Goal: Task Accomplishment & Management: Complete application form

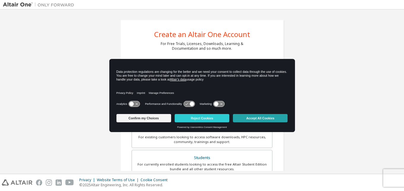
click at [253, 118] on button "Accept All Cookies" at bounding box center [260, 118] width 55 height 8
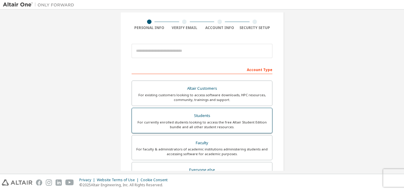
scroll to position [42, 0]
click at [213, 122] on div "For currently enrolled students looking to access the free Altair Student Editi…" at bounding box center [201, 124] width 133 height 9
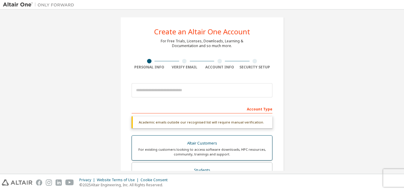
scroll to position [2, 0]
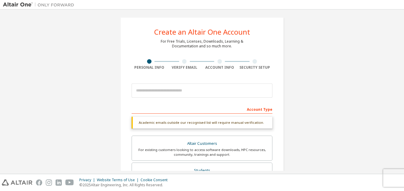
click at [149, 99] on div at bounding box center [202, 91] width 141 height 20
click at [212, 126] on div "Academic emails outside our recognised list will require manual verification." at bounding box center [202, 123] width 141 height 12
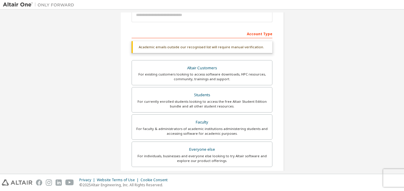
scroll to position [80, 0]
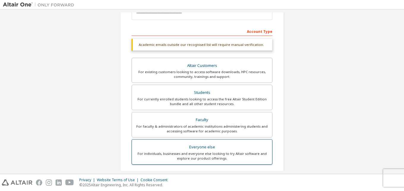
click at [185, 145] on div "Everyone else" at bounding box center [201, 147] width 133 height 8
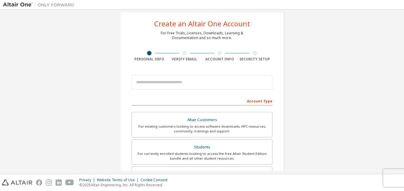
scroll to position [0, 0]
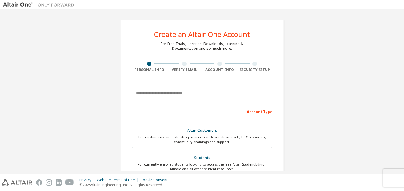
click at [156, 93] on input "email" at bounding box center [202, 93] width 141 height 14
type input "**********"
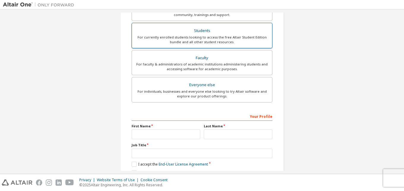
scroll to position [128, 0]
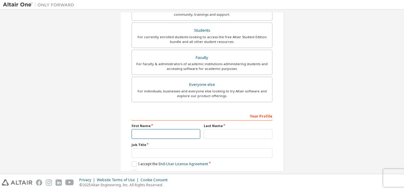
click at [146, 132] on input "text" at bounding box center [166, 134] width 69 height 10
type input "*******"
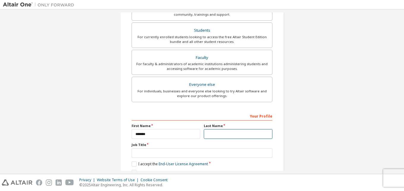
click at [216, 137] on input "text" at bounding box center [238, 134] width 69 height 10
type input "*"
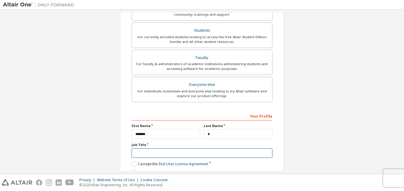
click at [172, 150] on input "text" at bounding box center [202, 154] width 141 height 10
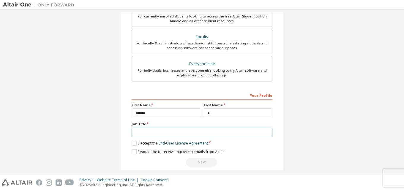
scroll to position [150, 0]
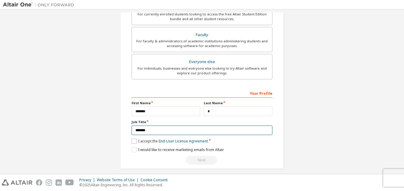
type input "*******"
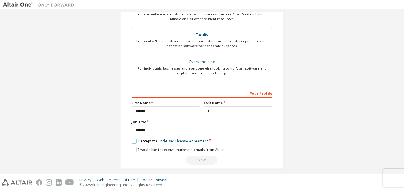
click at [132, 143] on label "I accept the End-User License Agreement" at bounding box center [170, 141] width 76 height 5
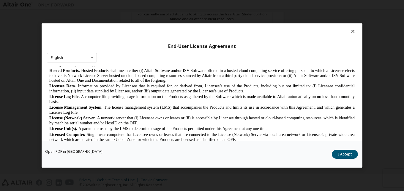
scroll to position [248, 0]
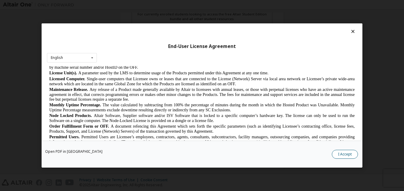
click at [343, 155] on button "I Accept" at bounding box center [345, 154] width 26 height 9
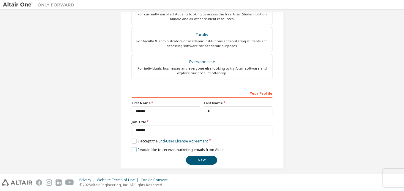
click at [132, 150] on label "I would like to receive marketing emails from Altair" at bounding box center [178, 150] width 92 height 5
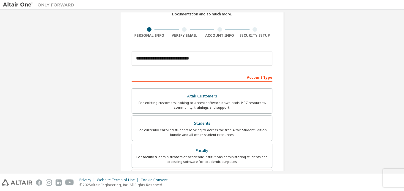
scroll to position [0, 0]
